Goal: Complete application form: Complete application form

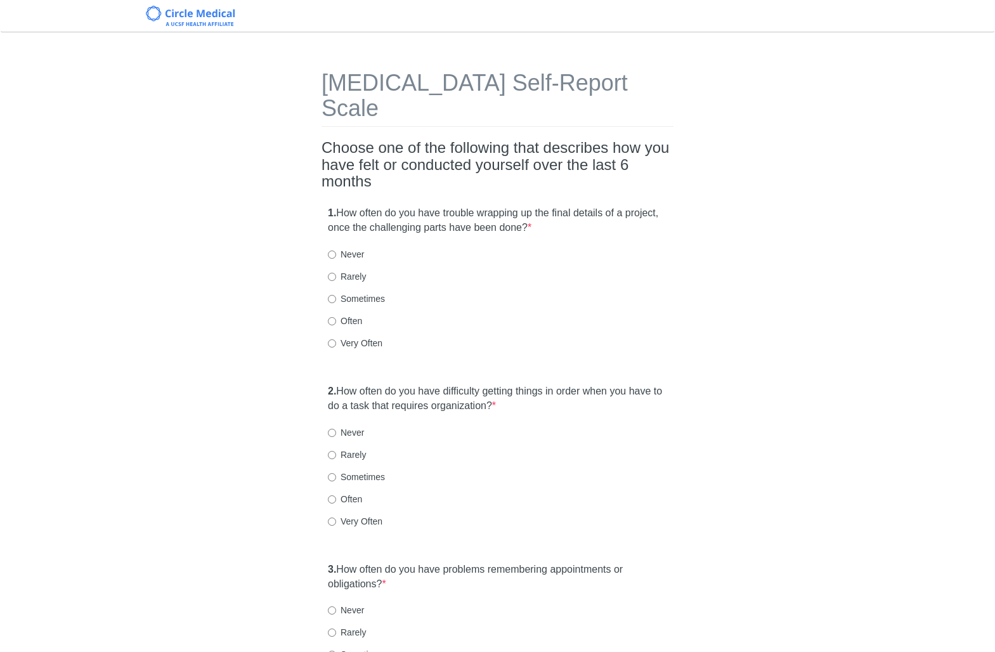
click at [725, 188] on div "[MEDICAL_DATA] Self-Report Scale Choose one of the following that describes how…" at bounding box center [498, 656] width 742 height 1222
drag, startPoint x: 353, startPoint y: 298, endPoint x: 374, endPoint y: 301, distance: 21.7
click at [355, 314] on label "Often" at bounding box center [345, 320] width 34 height 13
click at [336, 317] on input "Often" at bounding box center [332, 321] width 8 height 8
radio input "true"
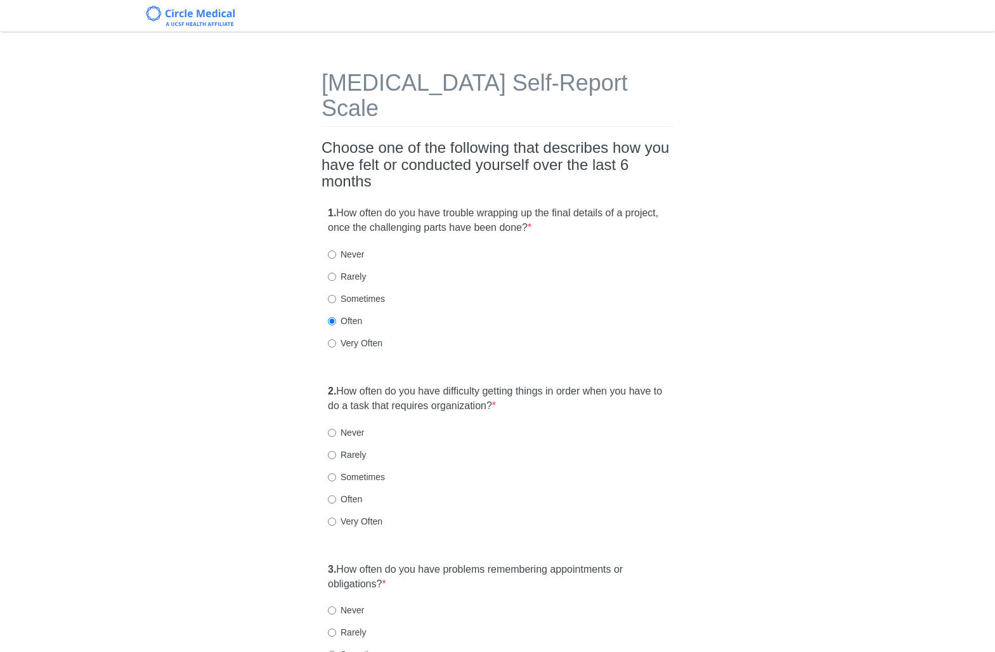
click at [457, 384] on label "2. How often do you have difficulty getting things in order when you have to do…" at bounding box center [497, 398] width 339 height 29
click at [461, 384] on label "2. How often do you have difficulty getting things in order when you have to do…" at bounding box center [497, 398] width 339 height 29
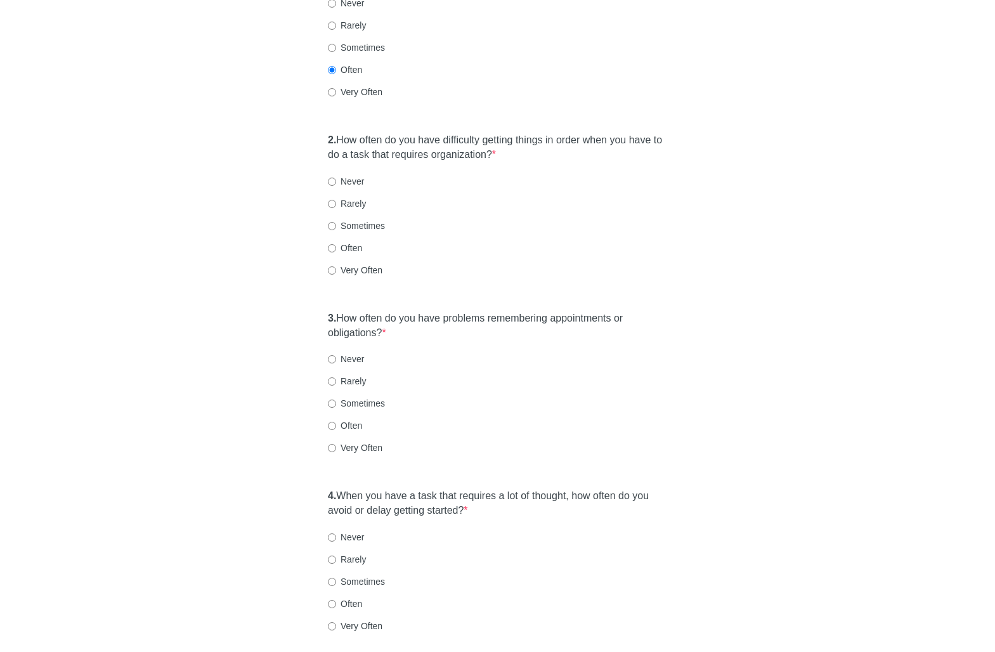
scroll to position [254, 0]
click at [370, 261] on label "Very Often" at bounding box center [355, 267] width 55 height 13
click at [336, 264] on input "Very Often" at bounding box center [332, 268] width 8 height 8
radio input "true"
click at [417, 309] on label "3. How often do you have problems remembering appointments or obligations? *" at bounding box center [497, 323] width 339 height 29
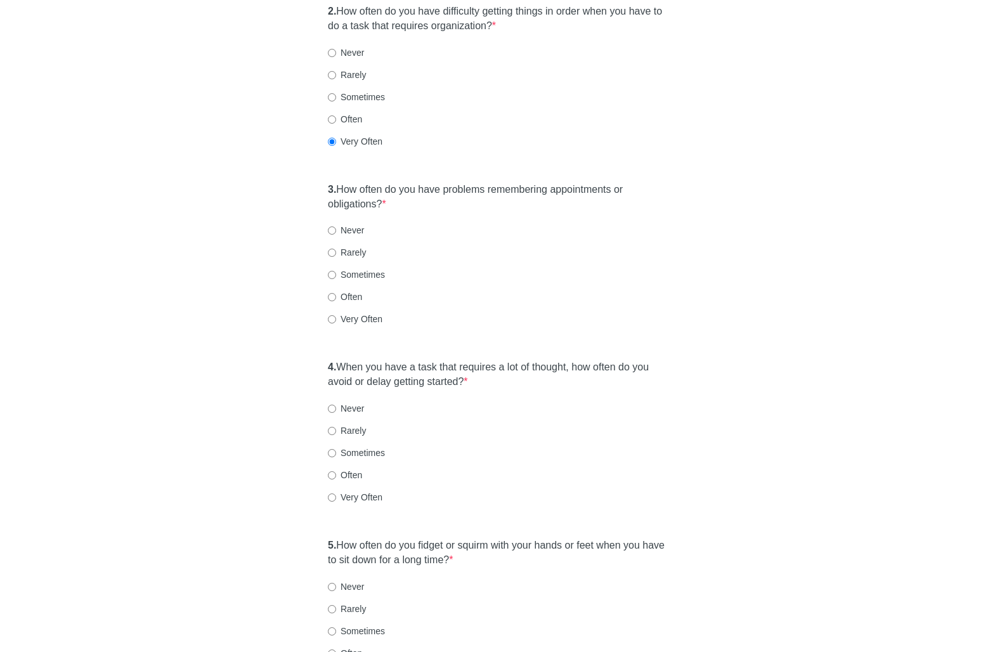
scroll to position [380, 0]
click at [344, 312] on label "Very Often" at bounding box center [355, 318] width 55 height 13
click at [353, 290] on label "Often" at bounding box center [345, 296] width 34 height 13
click at [336, 292] on input "Often" at bounding box center [332, 296] width 8 height 8
radio input "true"
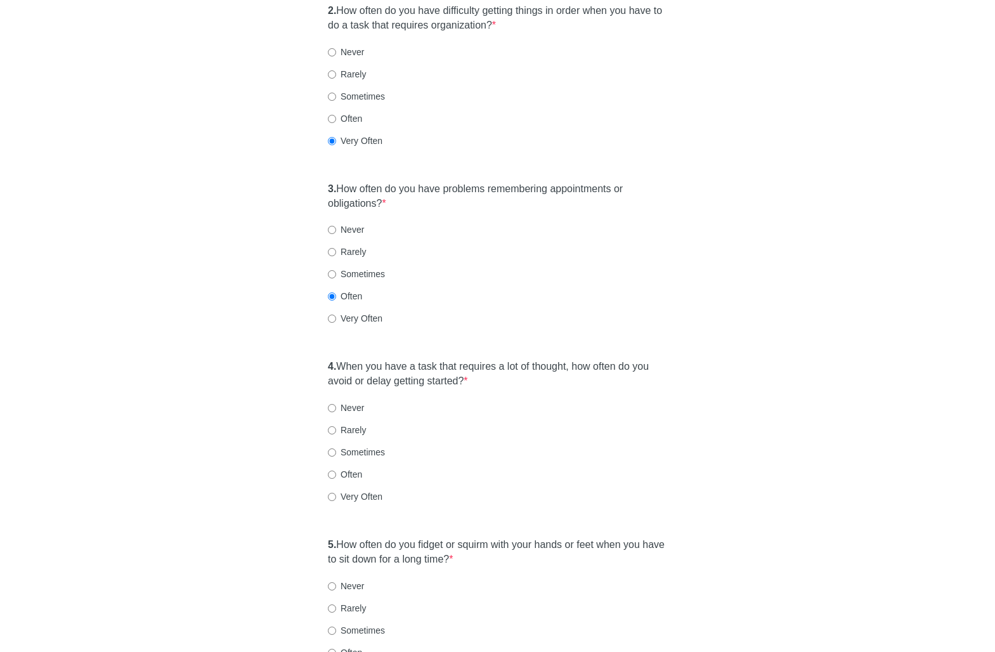
click at [462, 359] on label "4. When you have a task that requires a lot of thought, how often do you avoid …" at bounding box center [497, 373] width 339 height 29
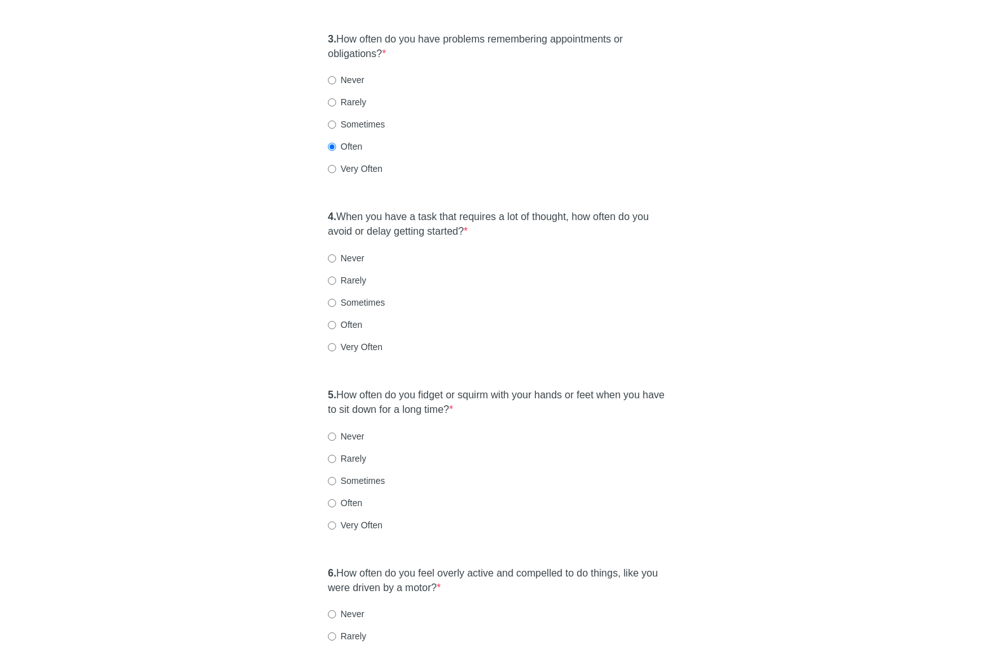
scroll to position [533, 0]
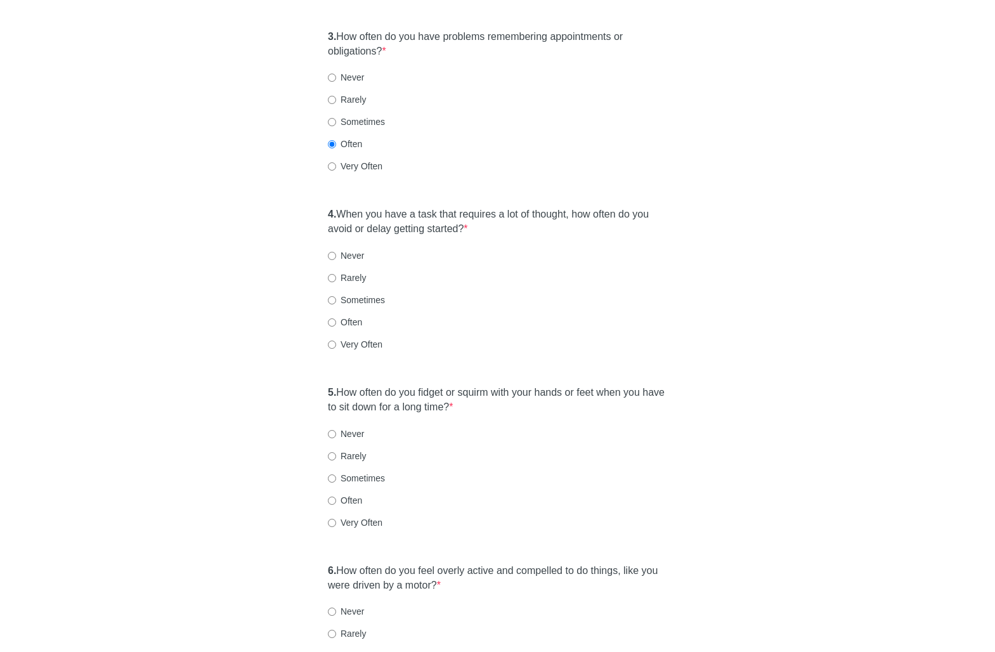
click at [362, 294] on label "Sometimes" at bounding box center [356, 300] width 57 height 13
click at [336, 296] on input "Sometimes" at bounding box center [332, 300] width 8 height 8
radio input "true"
click at [422, 385] on label "5. How often do you fidget or squirm with your hands or feet when you have to s…" at bounding box center [497, 399] width 339 height 29
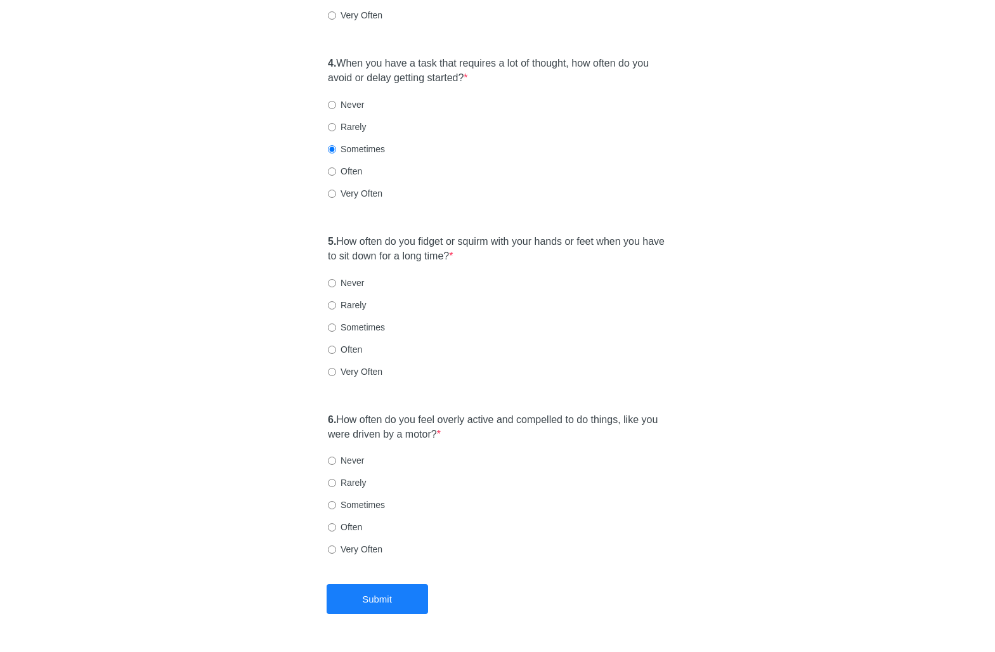
scroll to position [685, 0]
click at [356, 320] on label "Sometimes" at bounding box center [356, 326] width 57 height 13
click at [336, 322] on input "Sometimes" at bounding box center [332, 326] width 8 height 8
radio input "true"
click at [449, 411] on label "6. How often do you feel overly active and compelled to do things, like you wer…" at bounding box center [497, 425] width 339 height 29
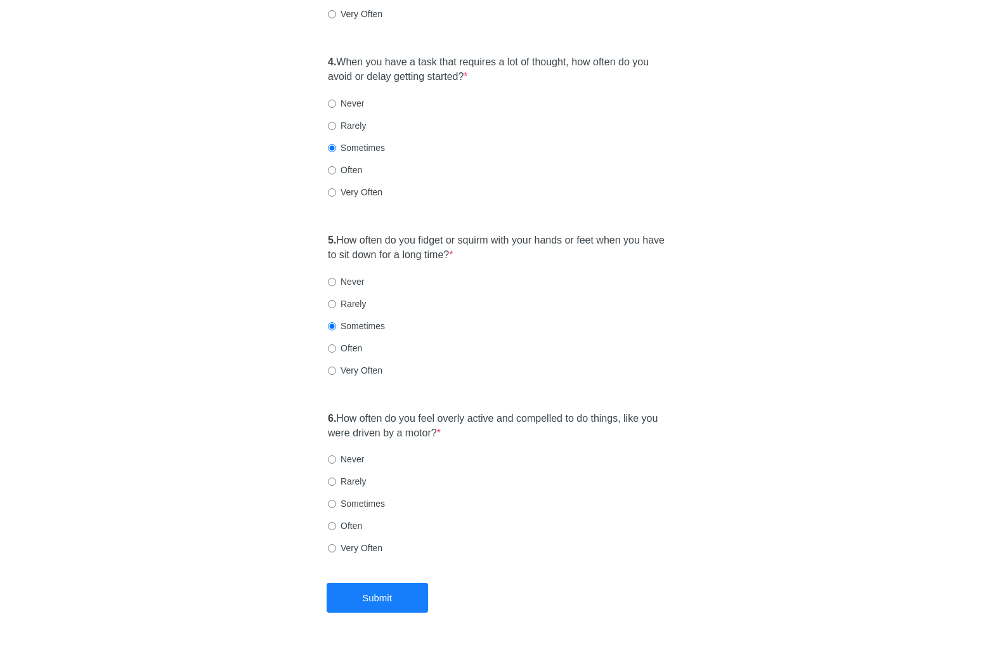
click at [347, 475] on label "Rarely" at bounding box center [347, 481] width 38 height 13
click at [336, 477] on input "Rarely" at bounding box center [332, 481] width 8 height 8
radio input "true"
click at [450, 475] on div "Rarely" at bounding box center [497, 481] width 339 height 13
click at [422, 583] on button "Submit" at bounding box center [377, 598] width 101 height 30
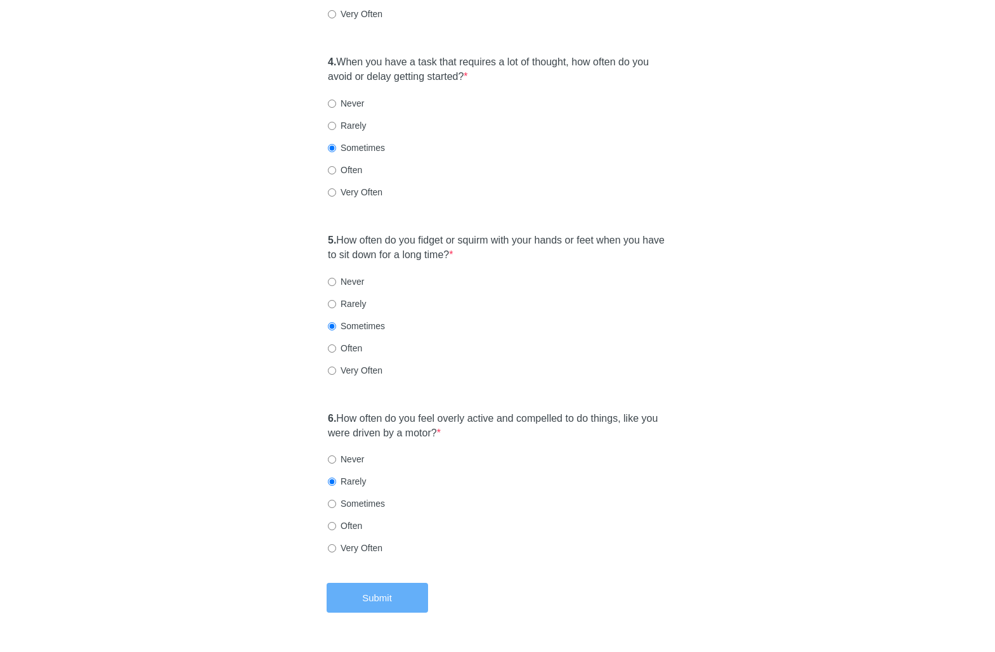
scroll to position [0, 0]
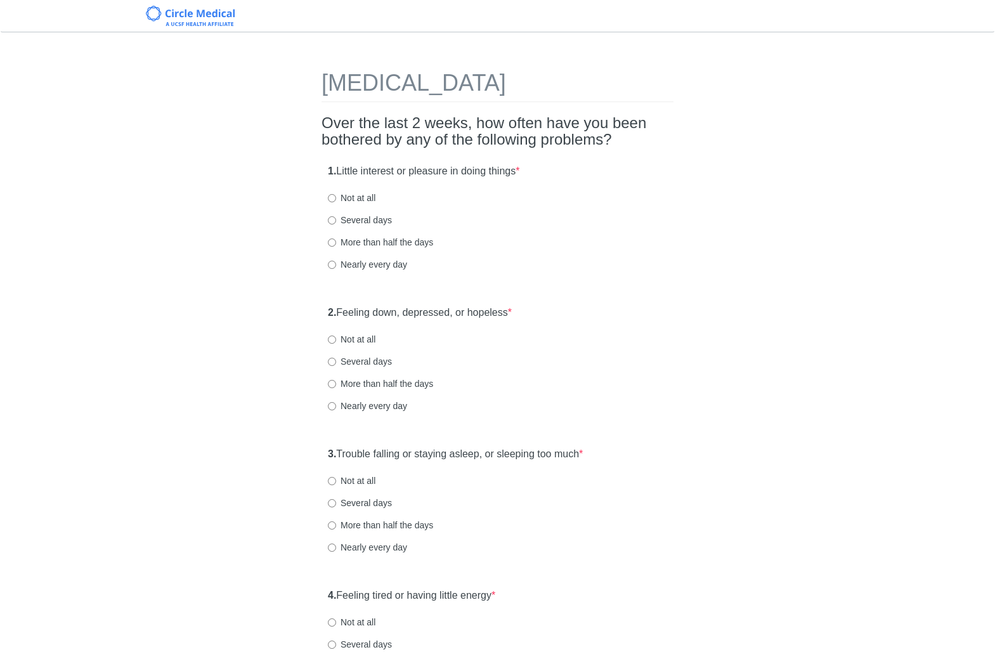
click at [359, 262] on label "Nearly every day" at bounding box center [367, 264] width 79 height 13
click at [336, 262] on input "Nearly every day" at bounding box center [332, 265] width 8 height 8
radio input "true"
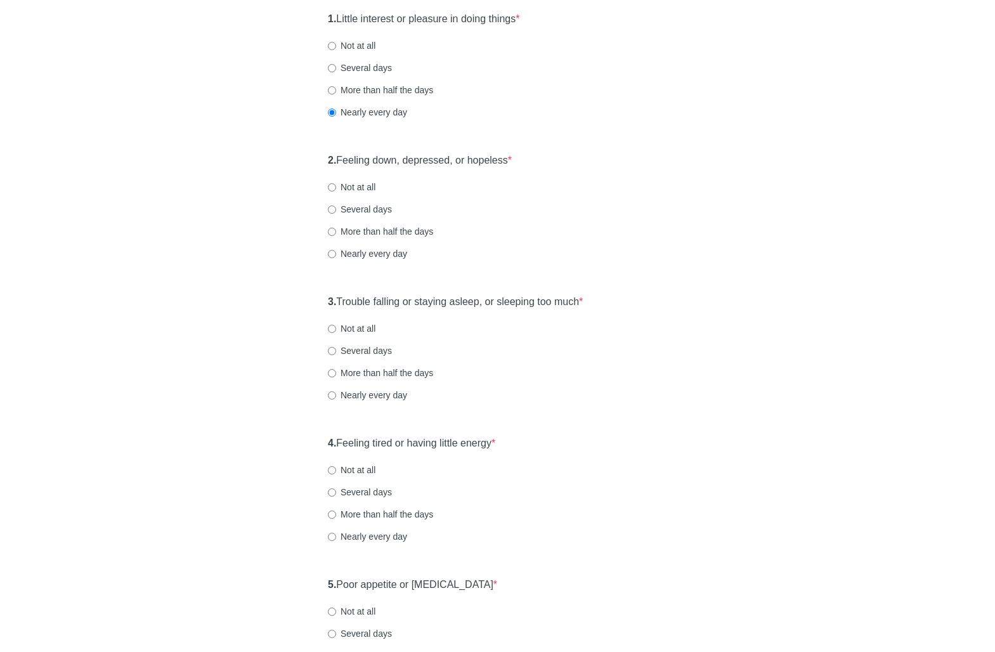
scroll to position [178, 0]
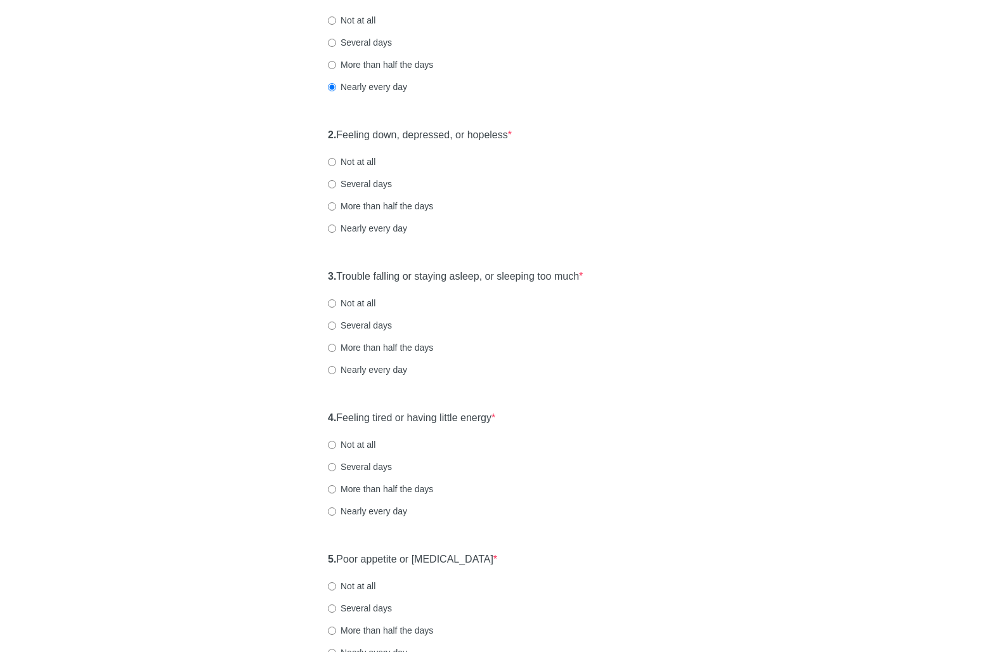
click at [385, 207] on label "More than half the days" at bounding box center [380, 206] width 105 height 13
click at [336, 207] on input "More than half the days" at bounding box center [332, 206] width 8 height 8
radio input "true"
click at [437, 274] on label "3. Trouble falling or staying asleep, or sleeping too much *" at bounding box center [455, 276] width 255 height 15
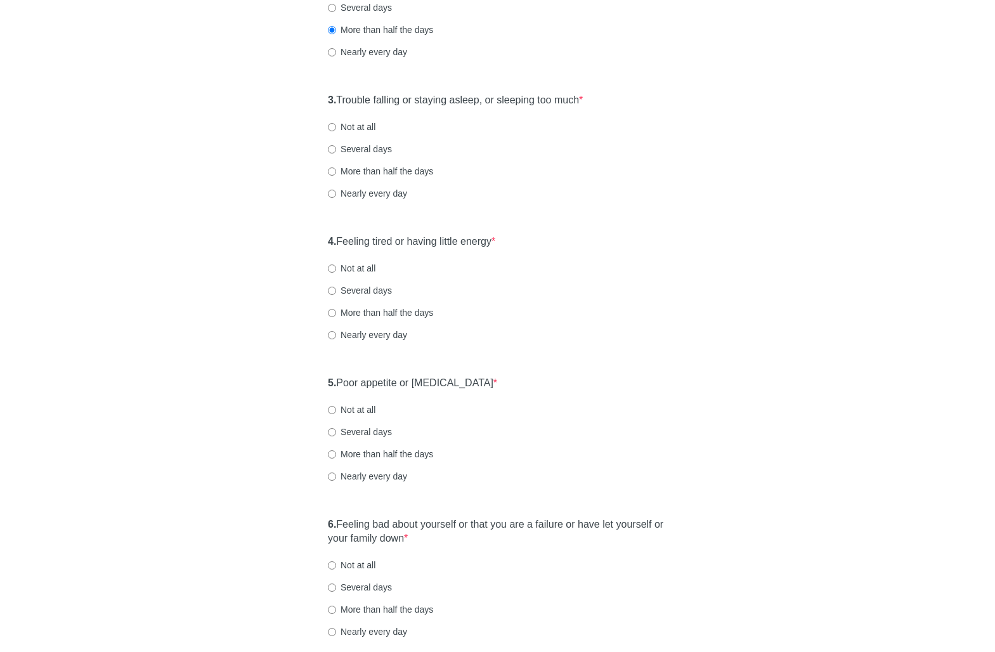
scroll to position [355, 0]
click at [381, 142] on label "Several days" at bounding box center [360, 147] width 64 height 13
click at [336, 144] on input "Several days" at bounding box center [332, 148] width 8 height 8
radio input "true"
click at [591, 155] on div "3. Trouble falling or staying asleep, or sleeping too much * Not at all Several…" at bounding box center [497, 152] width 352 height 132
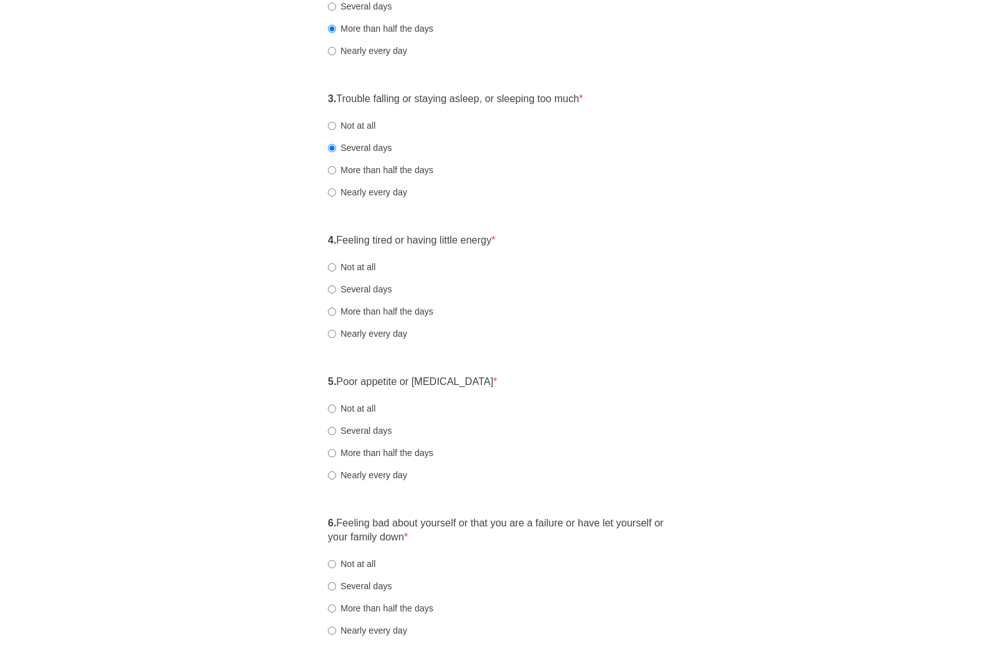
click at [628, 230] on div "4. Feeling tired or having little energy * Not at all Several days More than ha…" at bounding box center [497, 293] width 352 height 132
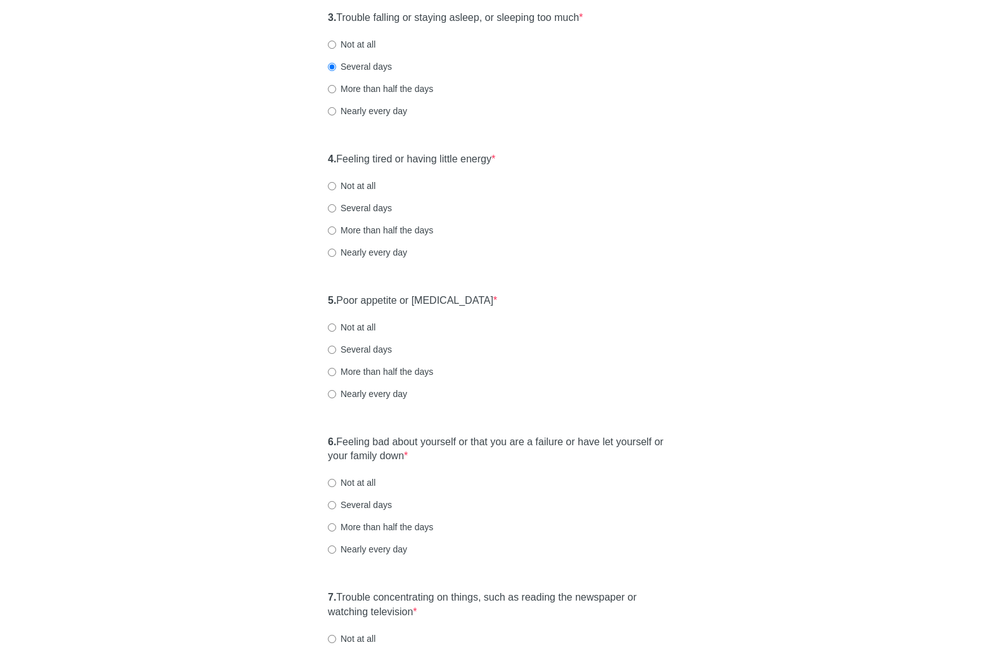
scroll to position [456, 0]
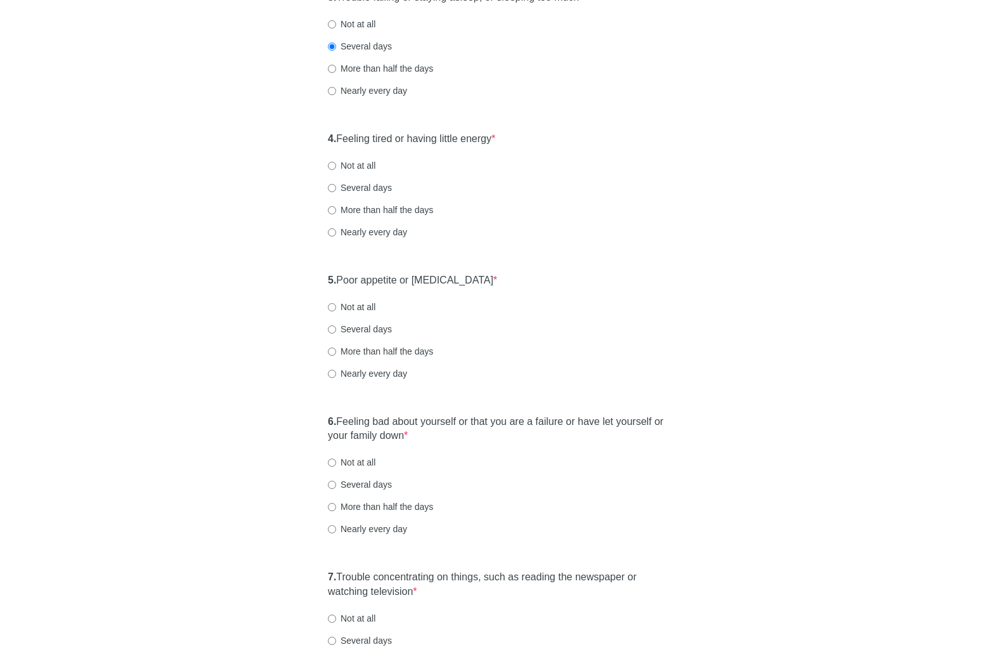
click at [346, 214] on label "More than half the days" at bounding box center [380, 210] width 105 height 13
click at [336, 214] on input "More than half the days" at bounding box center [332, 210] width 8 height 8
radio input "true"
click at [398, 278] on label "5. Poor appetite or [MEDICAL_DATA] *" at bounding box center [412, 280] width 169 height 15
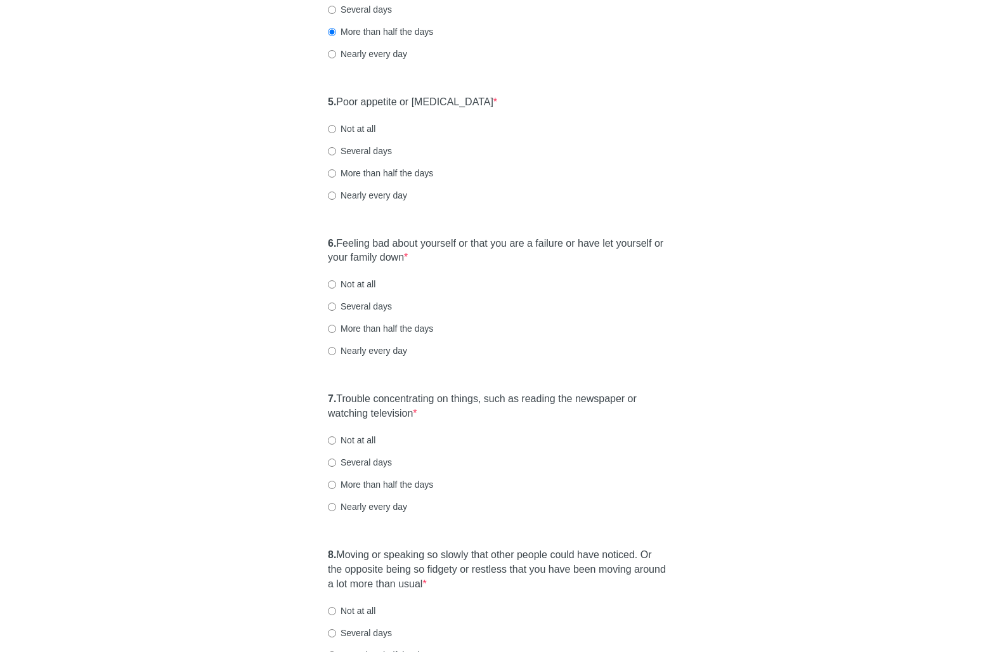
scroll to position [659, 0]
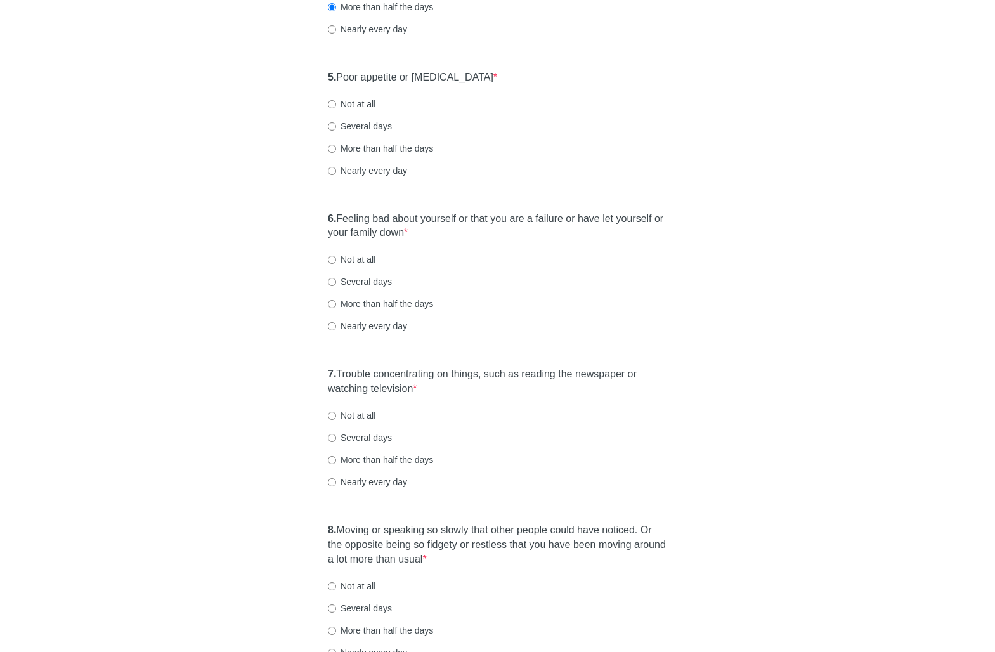
drag, startPoint x: 376, startPoint y: 169, endPoint x: 384, endPoint y: 171, distance: 7.8
click at [376, 169] on label "Nearly every day" at bounding box center [367, 170] width 79 height 13
click at [336, 169] on input "Nearly every day" at bounding box center [332, 171] width 8 height 8
radio input "true"
click at [415, 145] on label "More than half the days" at bounding box center [380, 148] width 105 height 13
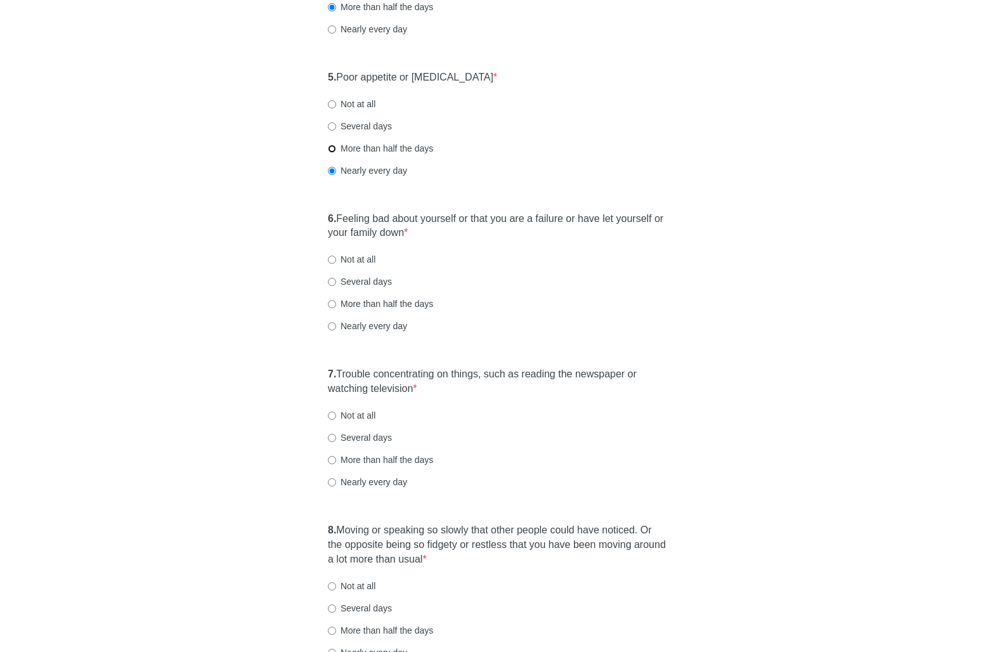
click at [336, 145] on input "More than half the days" at bounding box center [332, 149] width 8 height 8
radio input "true"
click at [425, 221] on label "6. Feeling bad about yourself or that you are a failure or have let yourself or…" at bounding box center [497, 226] width 339 height 29
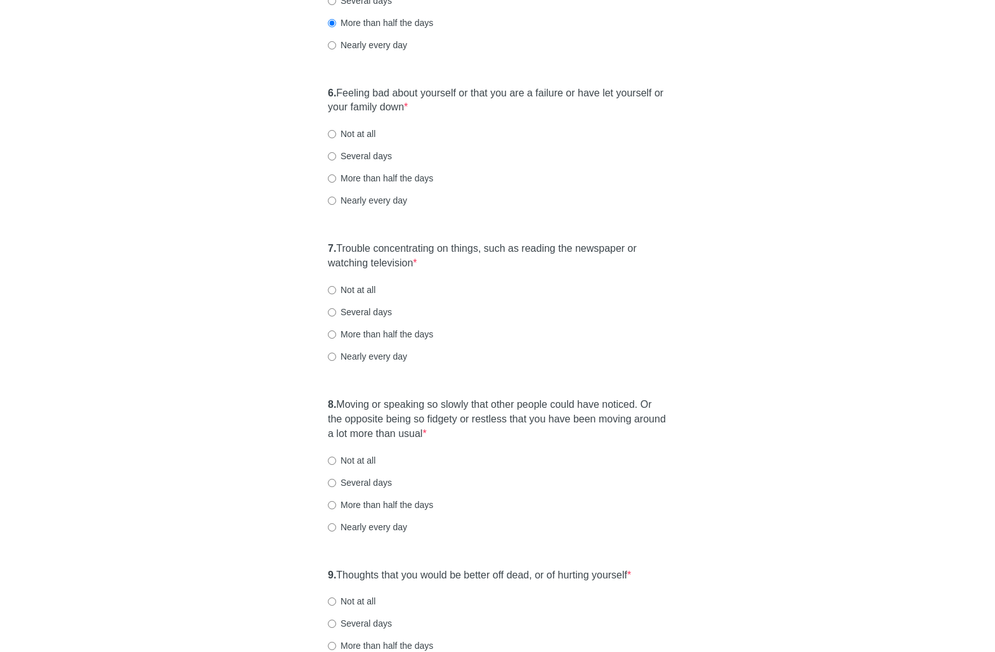
scroll to position [786, 0]
click at [362, 155] on label "Several days" at bounding box center [360, 154] width 64 height 13
click at [336, 155] on input "Several days" at bounding box center [332, 155] width 8 height 8
radio input "true"
click at [403, 251] on label "7. Trouble concentrating on things, such as reading the newspaper or watching t…" at bounding box center [497, 254] width 339 height 29
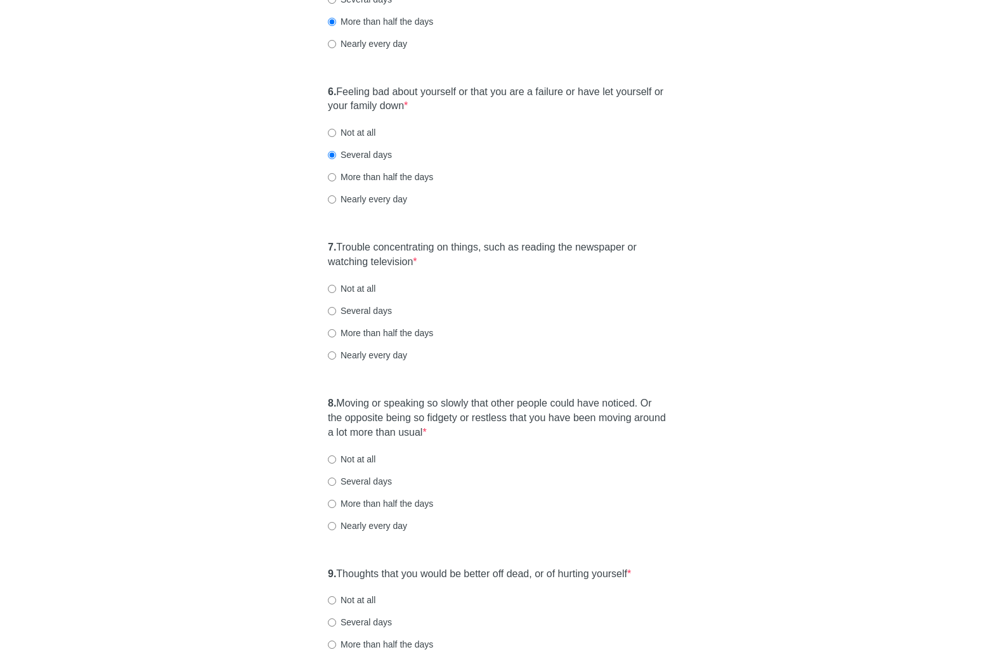
click at [538, 312] on div "Several days" at bounding box center [497, 310] width 339 height 13
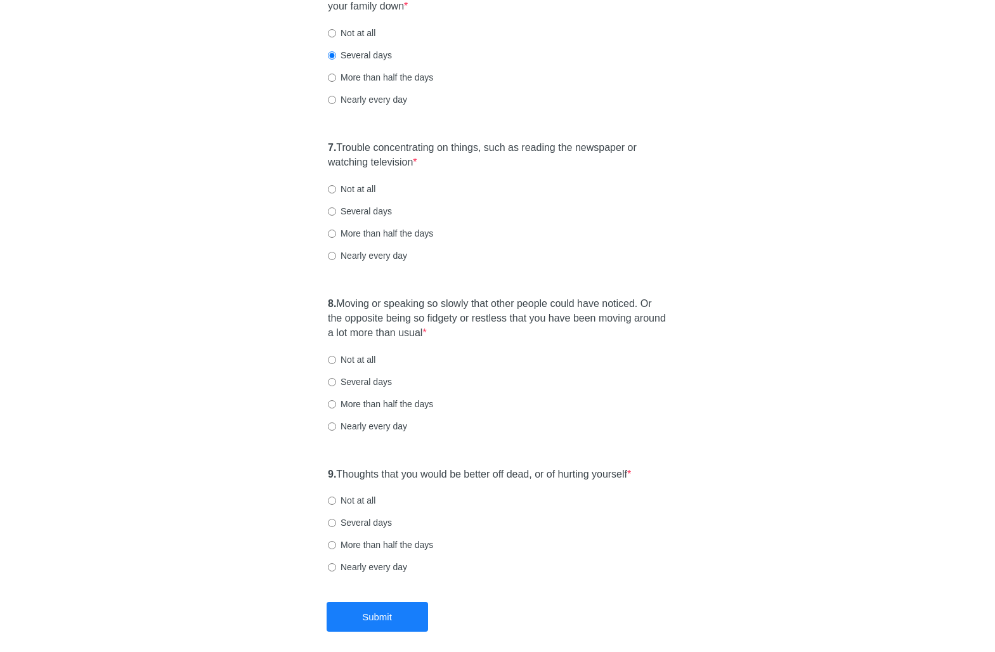
scroll to position [888, 0]
drag, startPoint x: 384, startPoint y: 254, endPoint x: 394, endPoint y: 262, distance: 13.1
click at [384, 255] on label "Nearly every day" at bounding box center [367, 253] width 79 height 13
click at [336, 255] on input "Nearly every day" at bounding box center [332, 254] width 8 height 8
radio input "true"
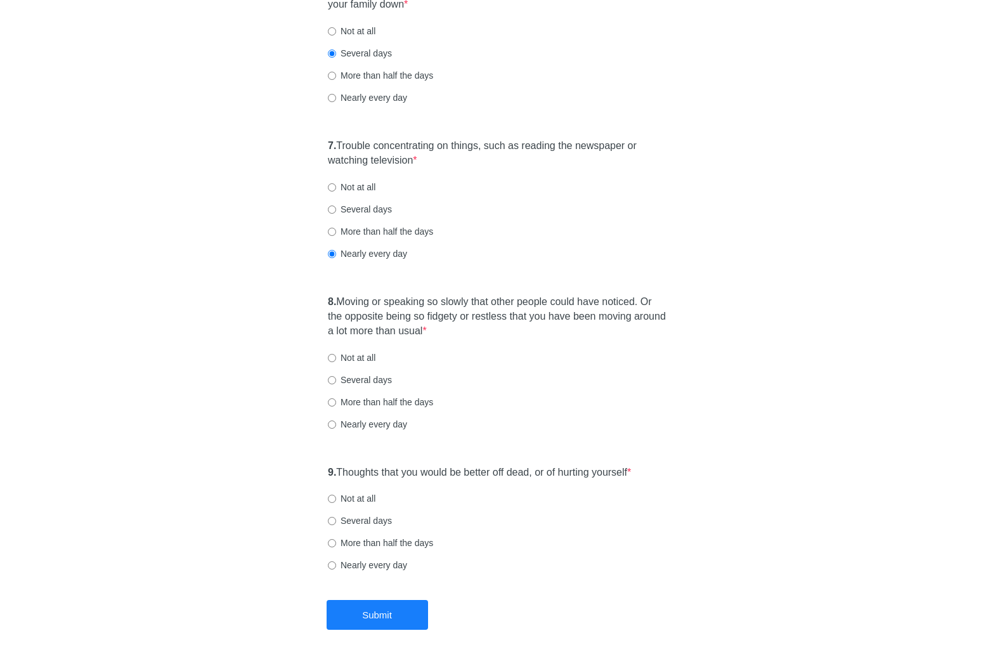
click at [452, 318] on label "8. Moving or speaking so slowly that other people could have noticed. Or the op…" at bounding box center [497, 317] width 339 height 44
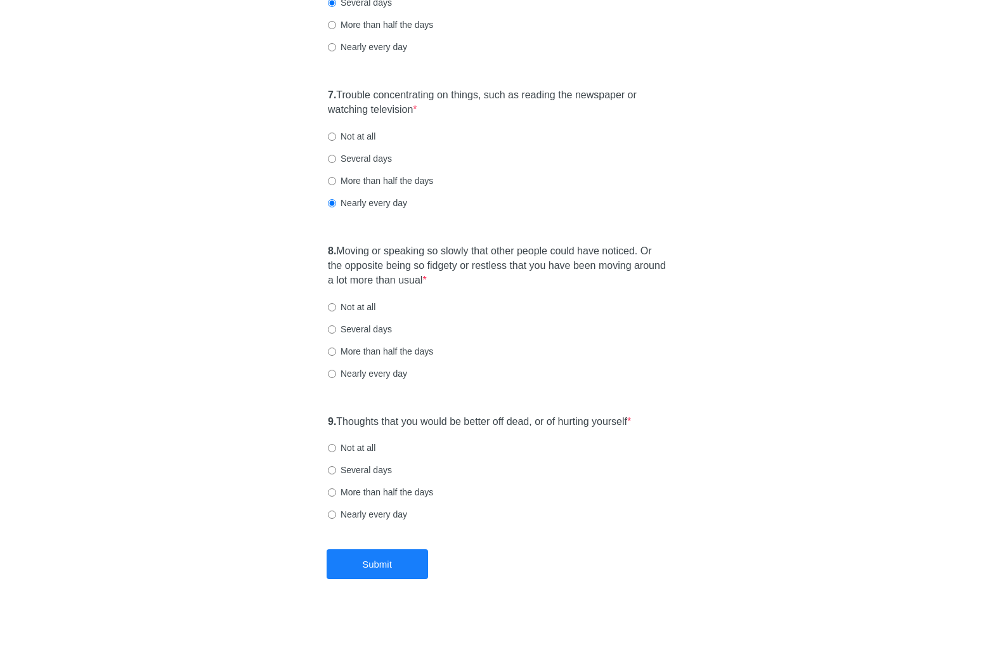
scroll to position [942, 0]
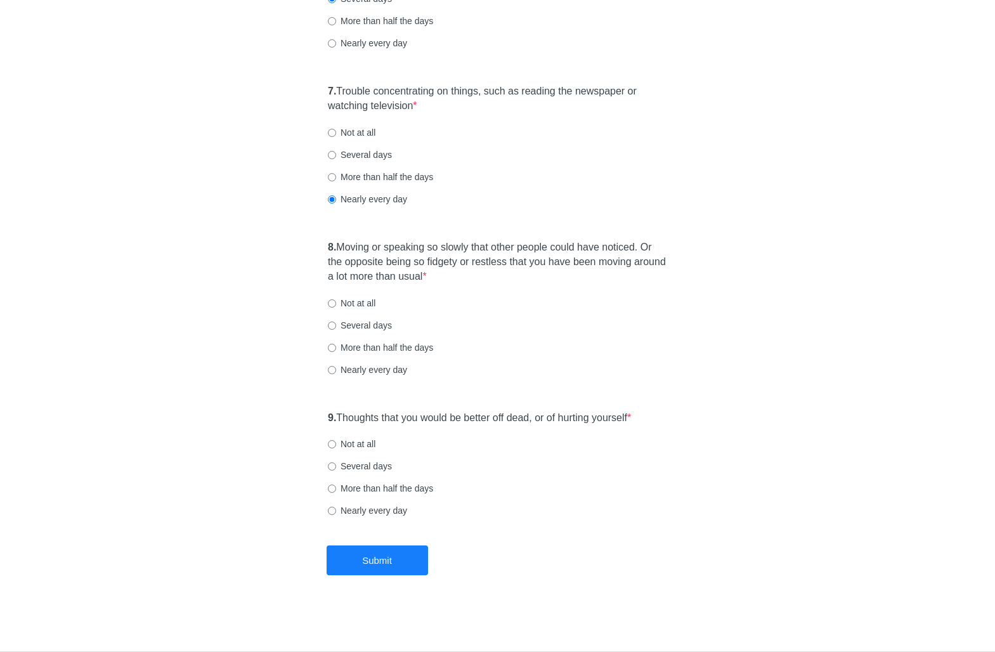
click at [366, 302] on label "Not at all" at bounding box center [352, 303] width 48 height 13
click at [336, 302] on input "Not at all" at bounding box center [332, 303] width 8 height 8
radio input "true"
click at [451, 418] on label "9. Thoughts that you would be better off dead, or of hurting yourself *" at bounding box center [479, 418] width 303 height 15
click at [375, 446] on label "Not at all" at bounding box center [352, 443] width 48 height 13
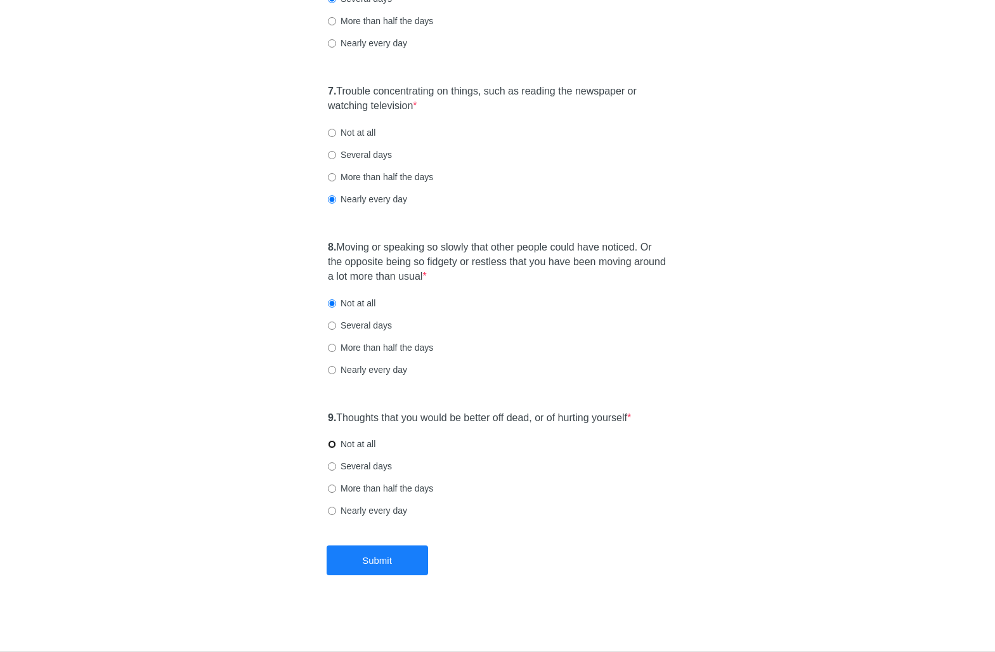
click at [336, 446] on input "Not at all" at bounding box center [332, 444] width 8 height 8
radio input "true"
click at [384, 548] on button "Submit" at bounding box center [377, 560] width 101 height 30
